Goal: Information Seeking & Learning: Learn about a topic

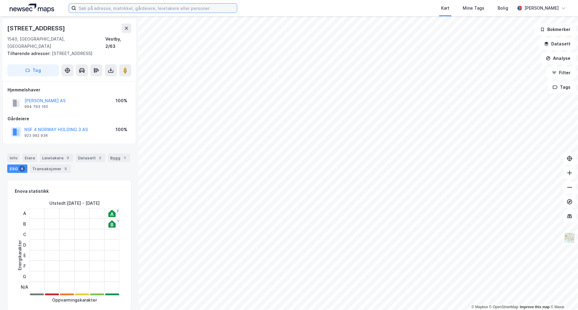
click at [117, 8] on input at bounding box center [156, 8] width 161 height 9
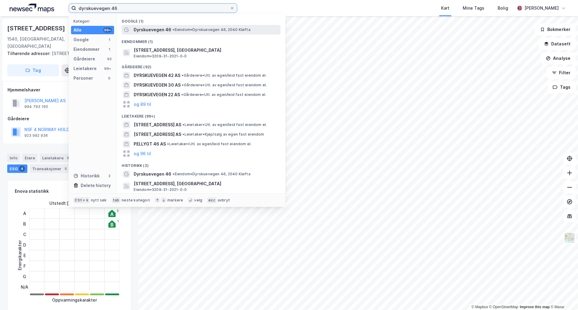
type input "dyrskuevegen 46"
click at [167, 28] on span "Dyrskuevegen 46" at bounding box center [153, 29] width 38 height 7
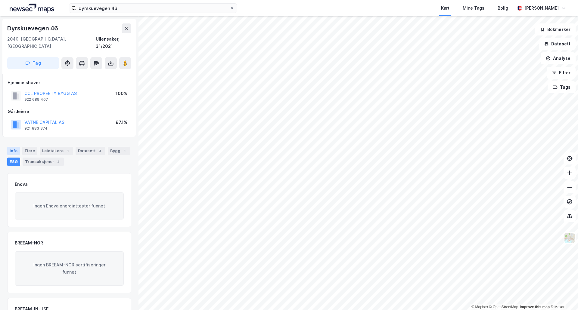
click at [12, 147] on div "Info" at bounding box center [13, 151] width 13 height 8
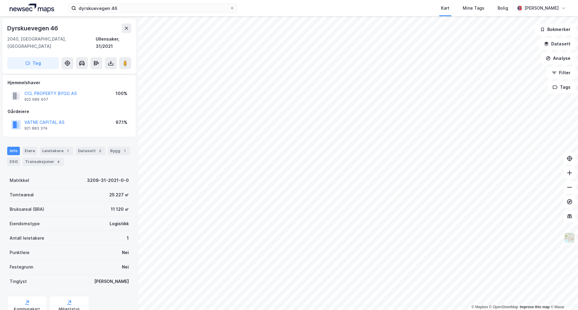
scroll to position [17, 0]
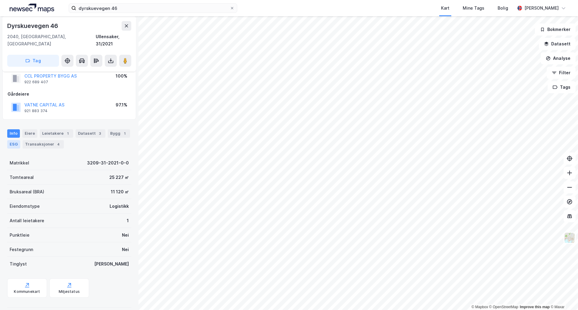
click at [15, 140] on div "ESG" at bounding box center [13, 144] width 13 height 8
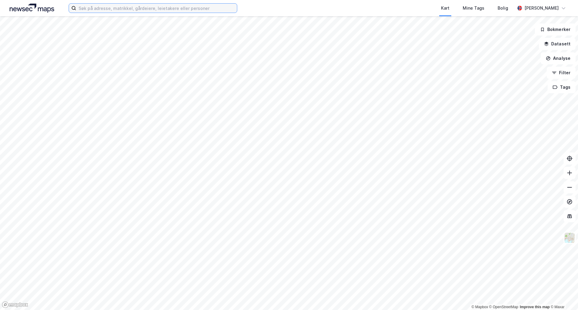
click at [162, 10] on input at bounding box center [156, 8] width 161 height 9
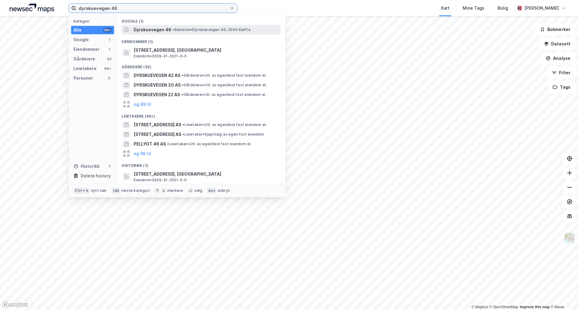
type input "dyrskuevegen 46"
click at [162, 31] on span "Dyrskuevegen 46" at bounding box center [153, 29] width 38 height 7
